Goal: Transaction & Acquisition: Purchase product/service

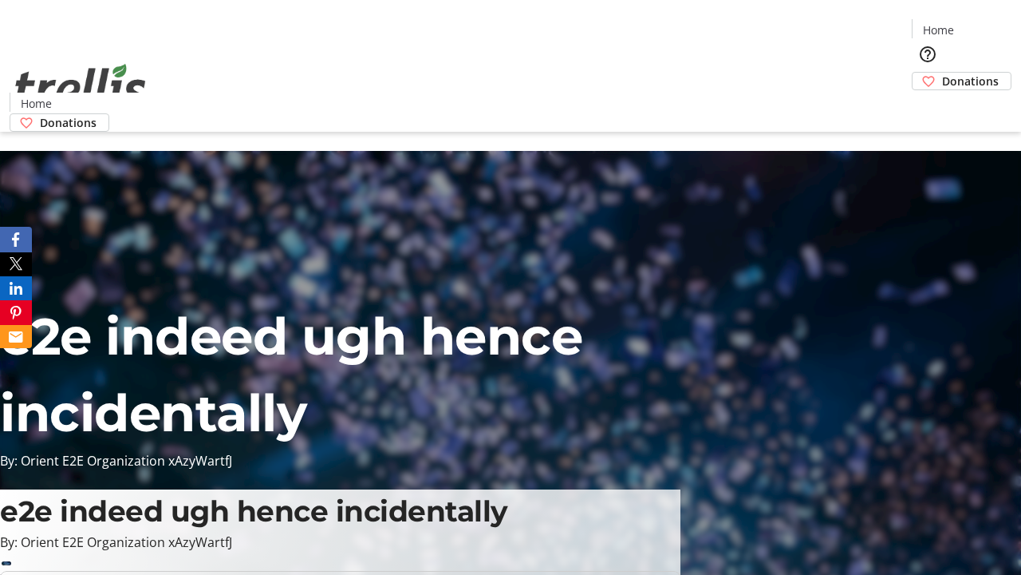
click at [942, 73] on span "Donations" at bounding box center [970, 81] width 57 height 17
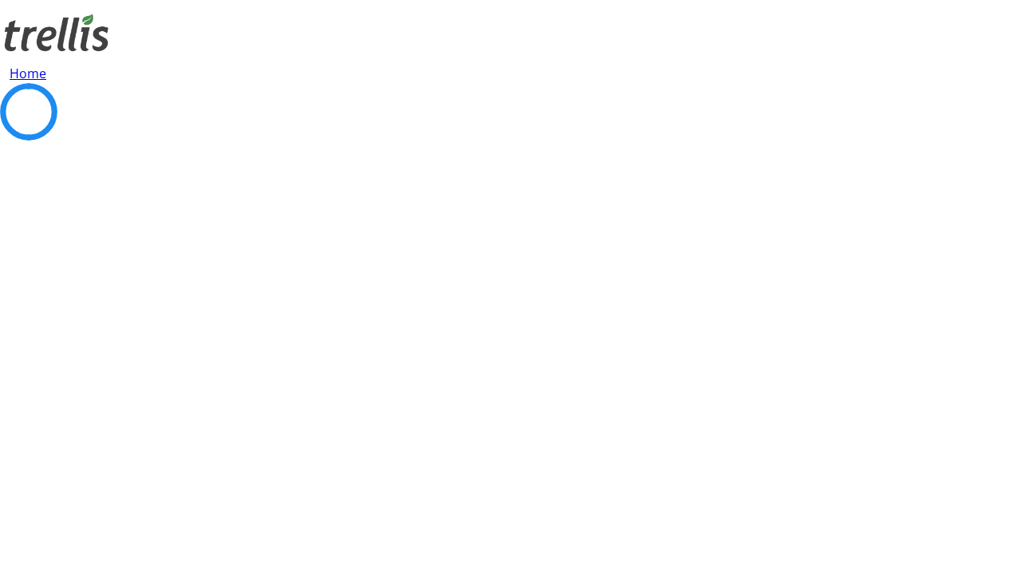
select select "CA"
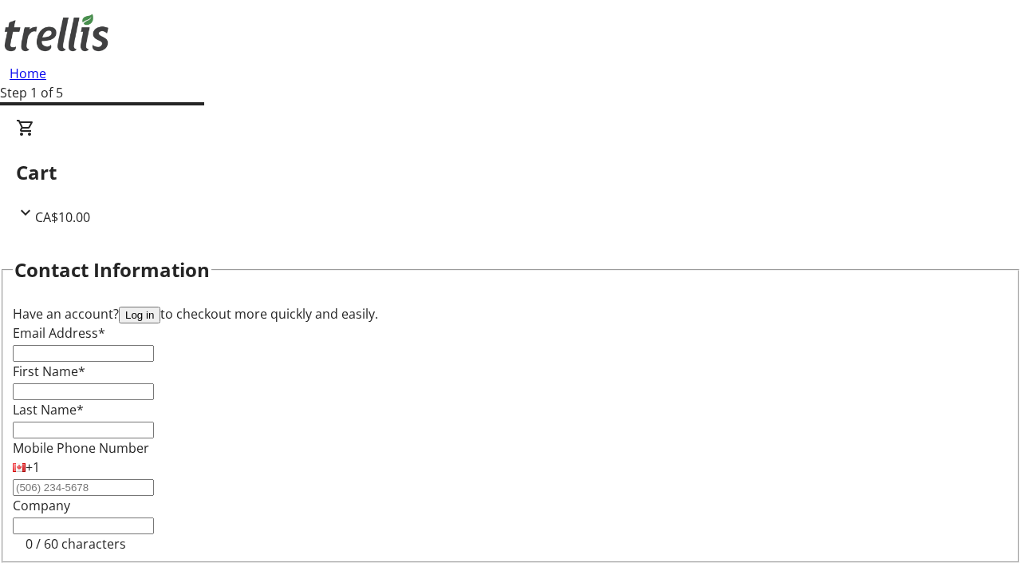
click at [160, 306] on button "Log in" at bounding box center [139, 314] width 41 height 17
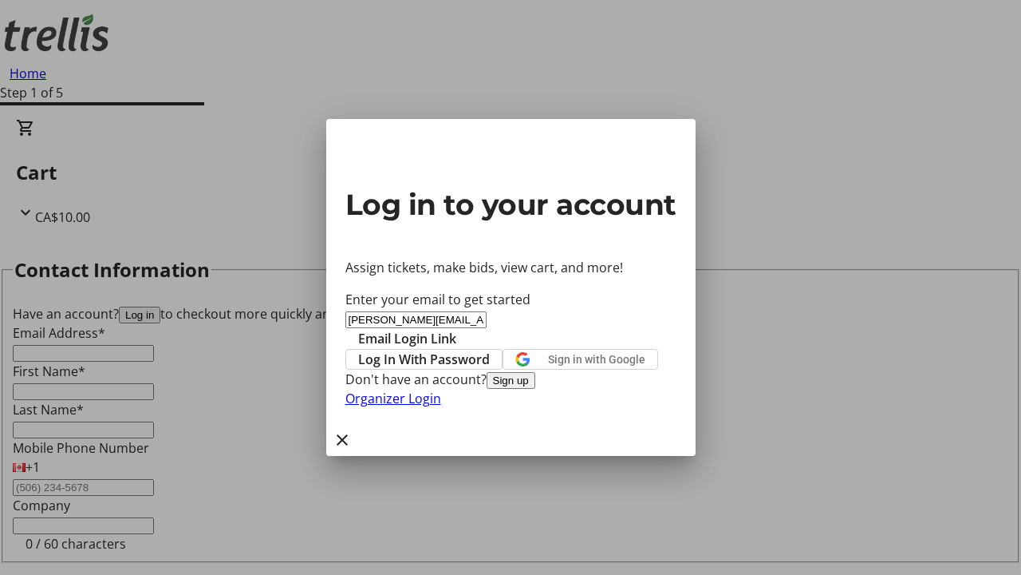
type input "[PERSON_NAME][EMAIL_ADDRESS][DOMAIN_NAME]"
click at [456, 329] on span "Email Login Link" at bounding box center [407, 338] width 98 height 19
